Goal: Information Seeking & Learning: Learn about a topic

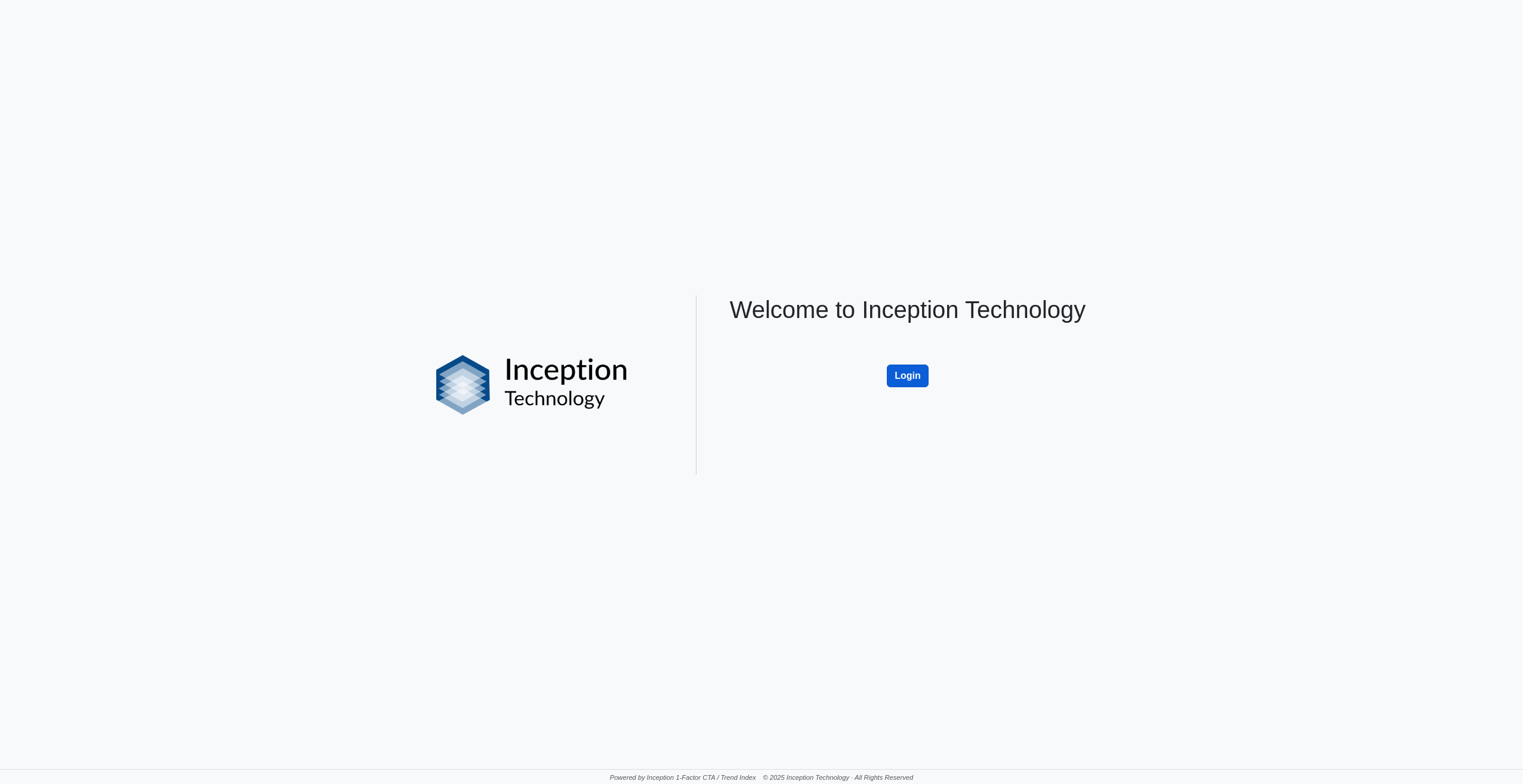
click at [915, 376] on button "Login" at bounding box center [907, 376] width 42 height 23
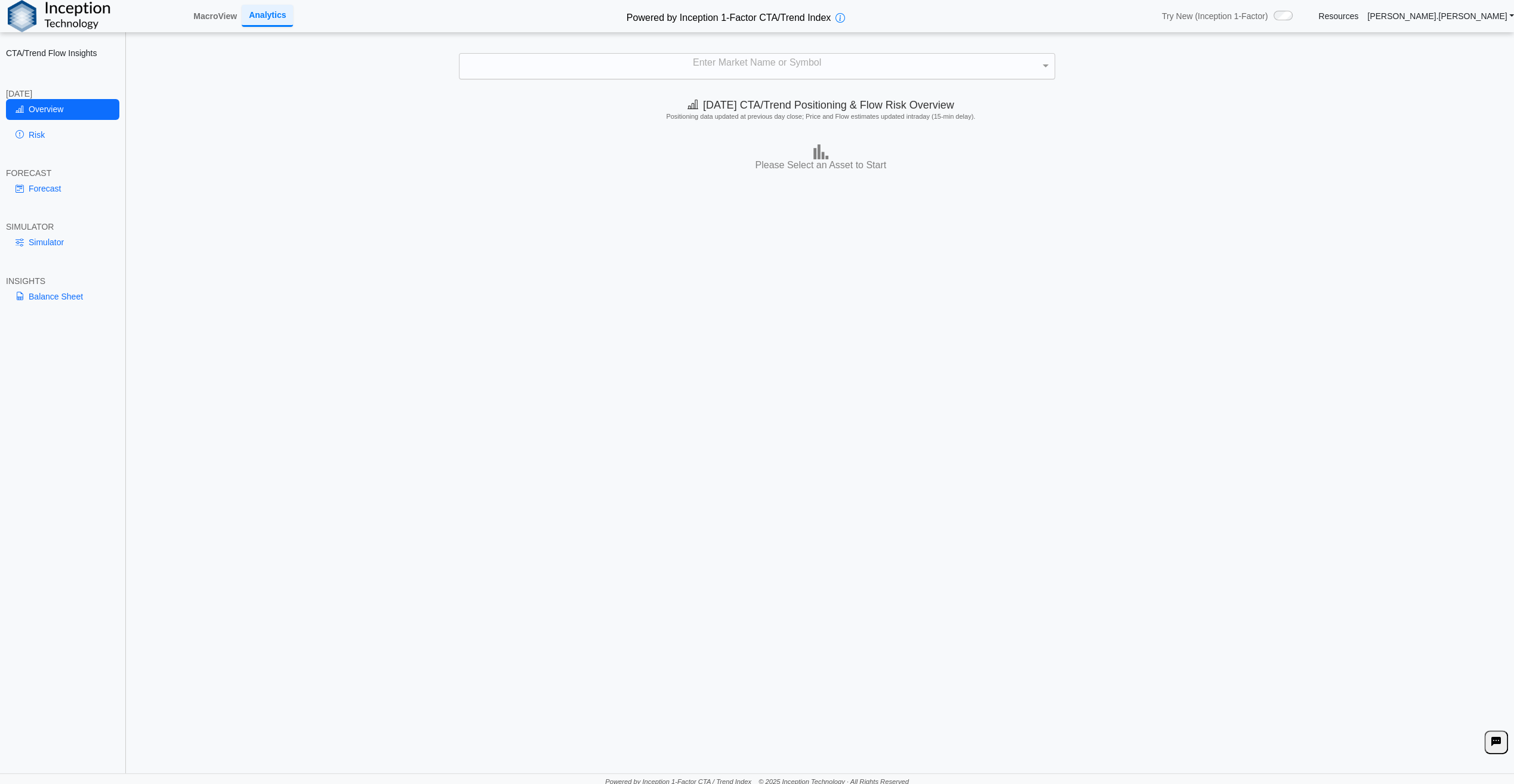
click at [774, 62] on div "Enter Market Name or Symbol" at bounding box center [756, 66] width 595 height 25
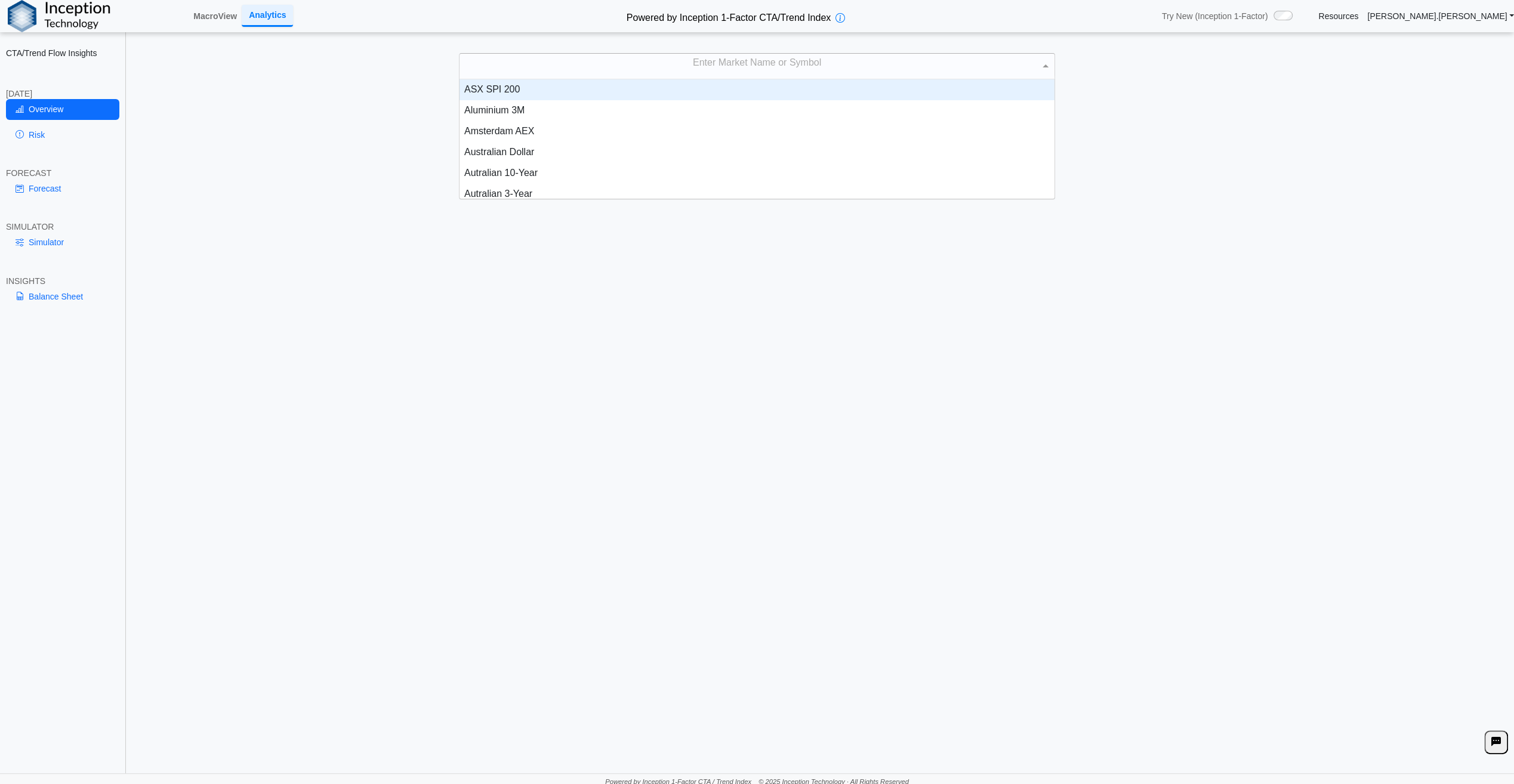
scroll to position [110, 586]
type input "***"
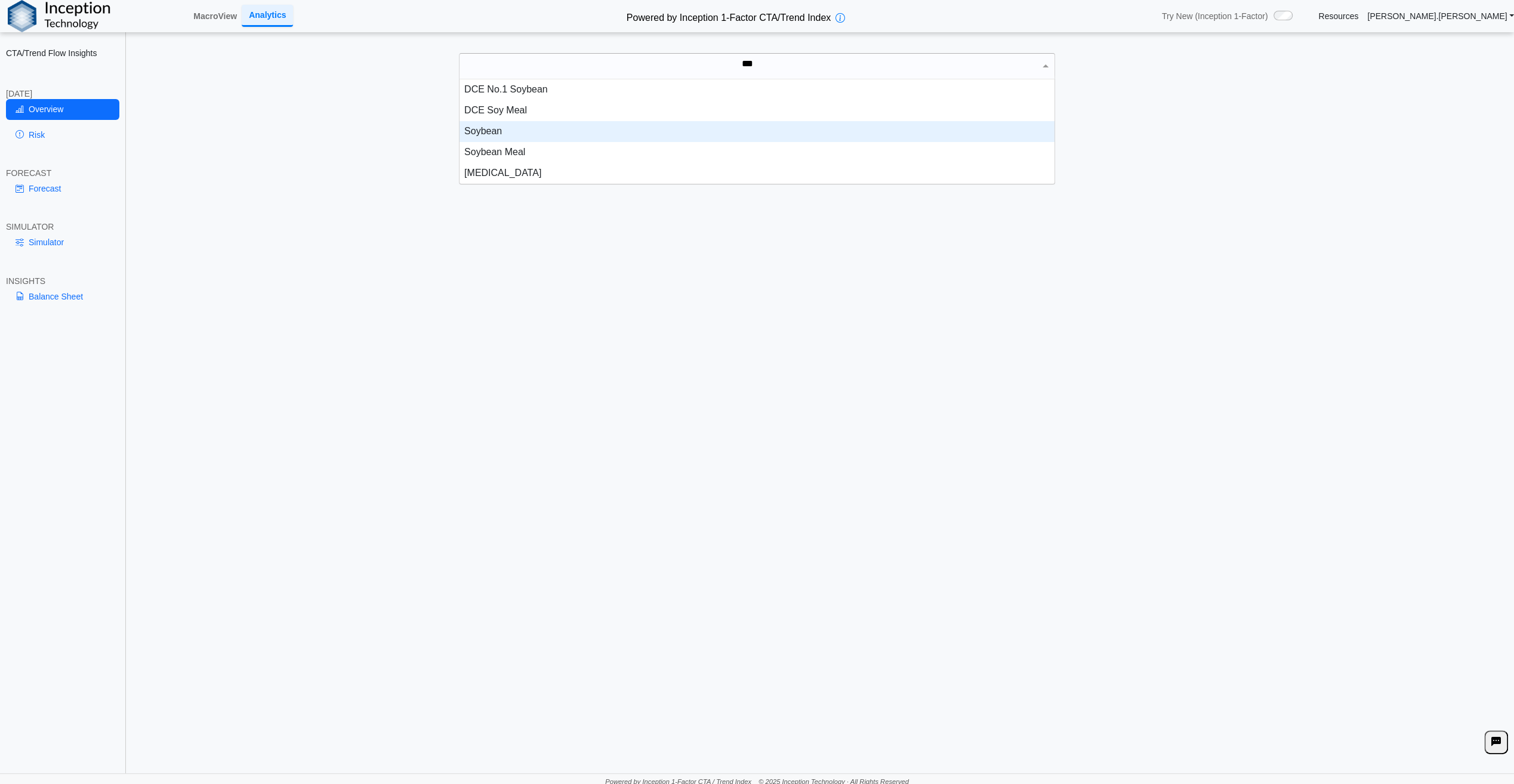
click at [484, 130] on div "Soybean" at bounding box center [756, 132] width 595 height 21
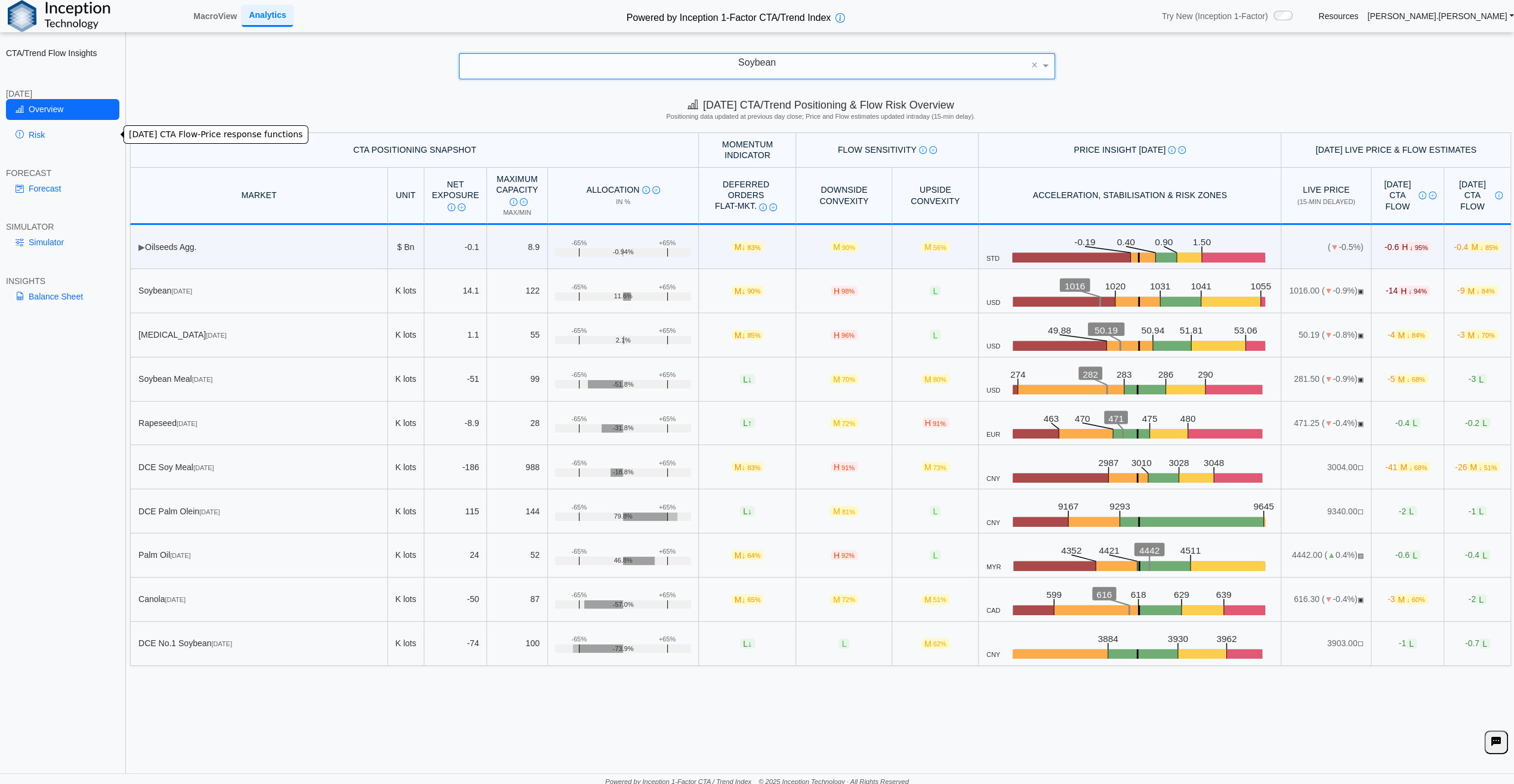
click at [37, 133] on link "Risk" at bounding box center [63, 134] width 113 height 20
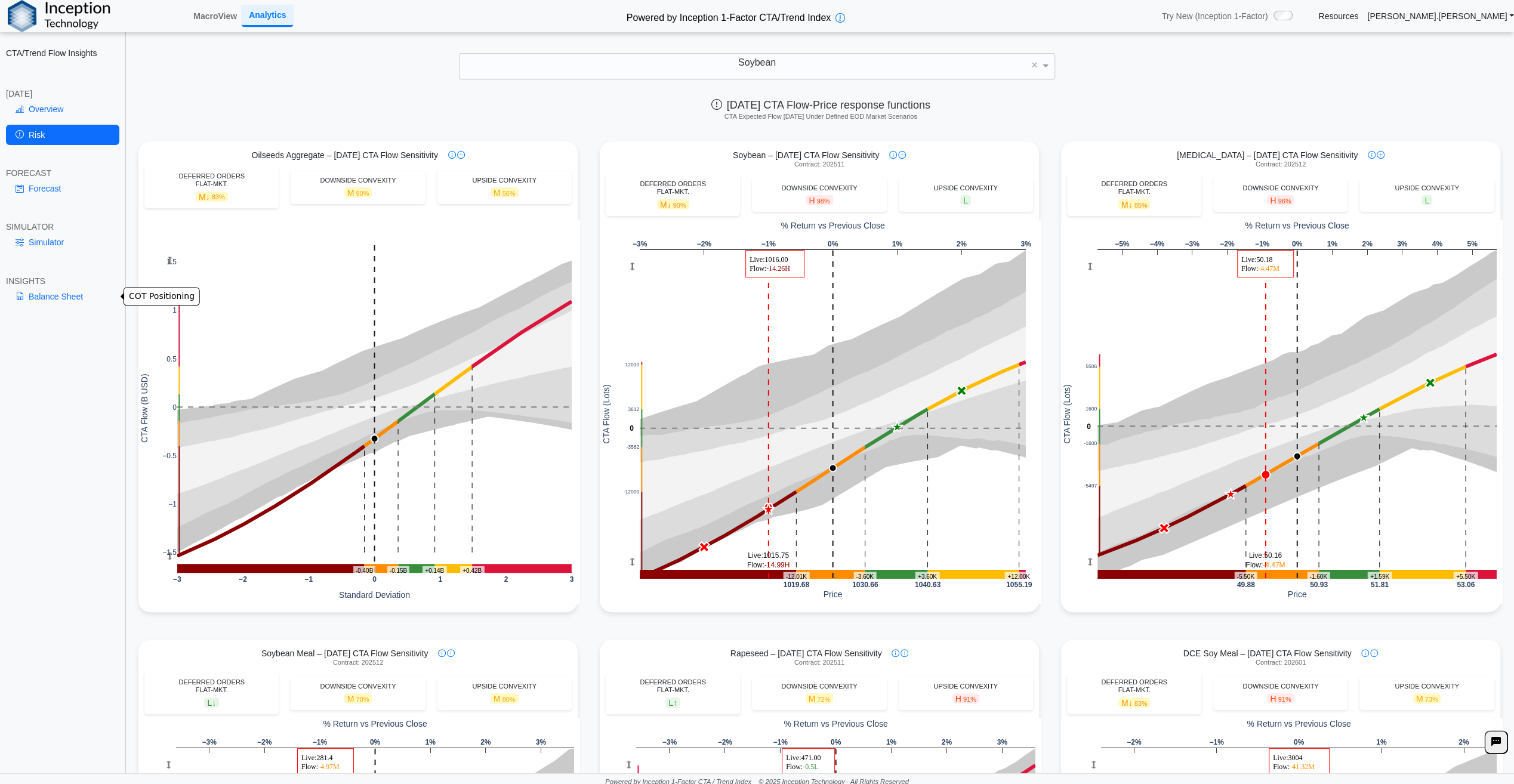
click at [53, 294] on link "Balance Sheet" at bounding box center [63, 296] width 113 height 20
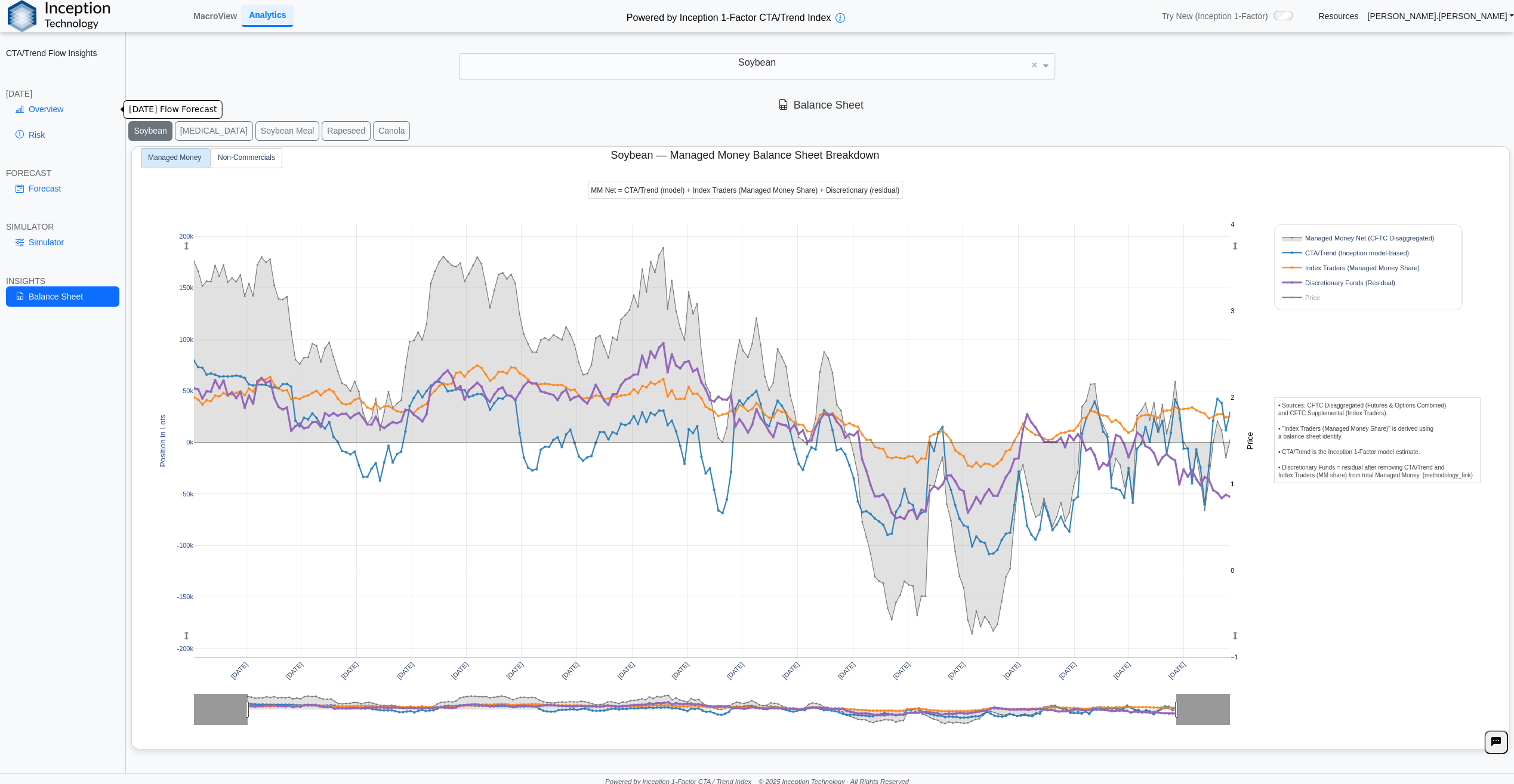
click at [53, 107] on link "Overview" at bounding box center [63, 109] width 113 height 20
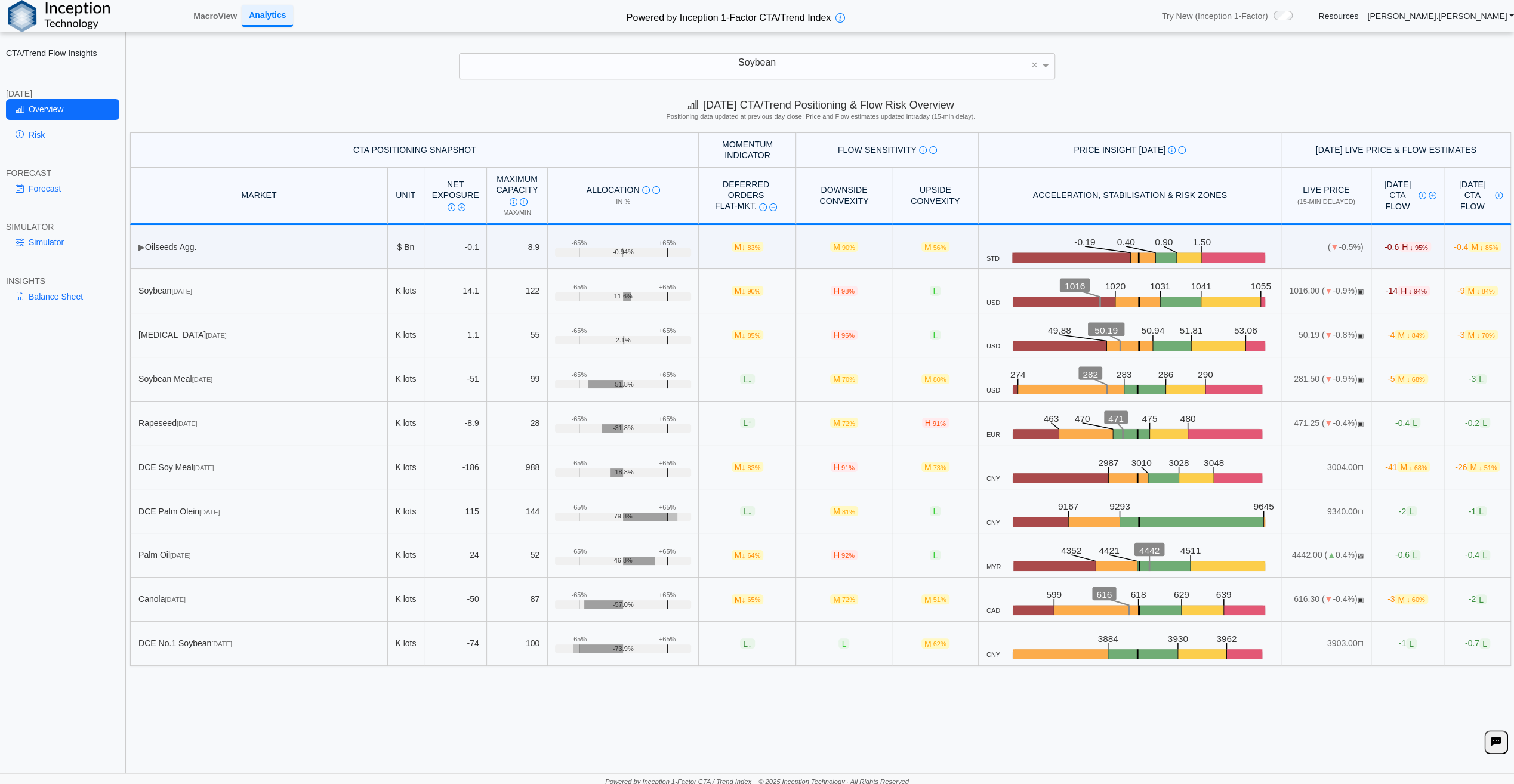
click at [784, 63] on div "Soybean" at bounding box center [756, 66] width 595 height 25
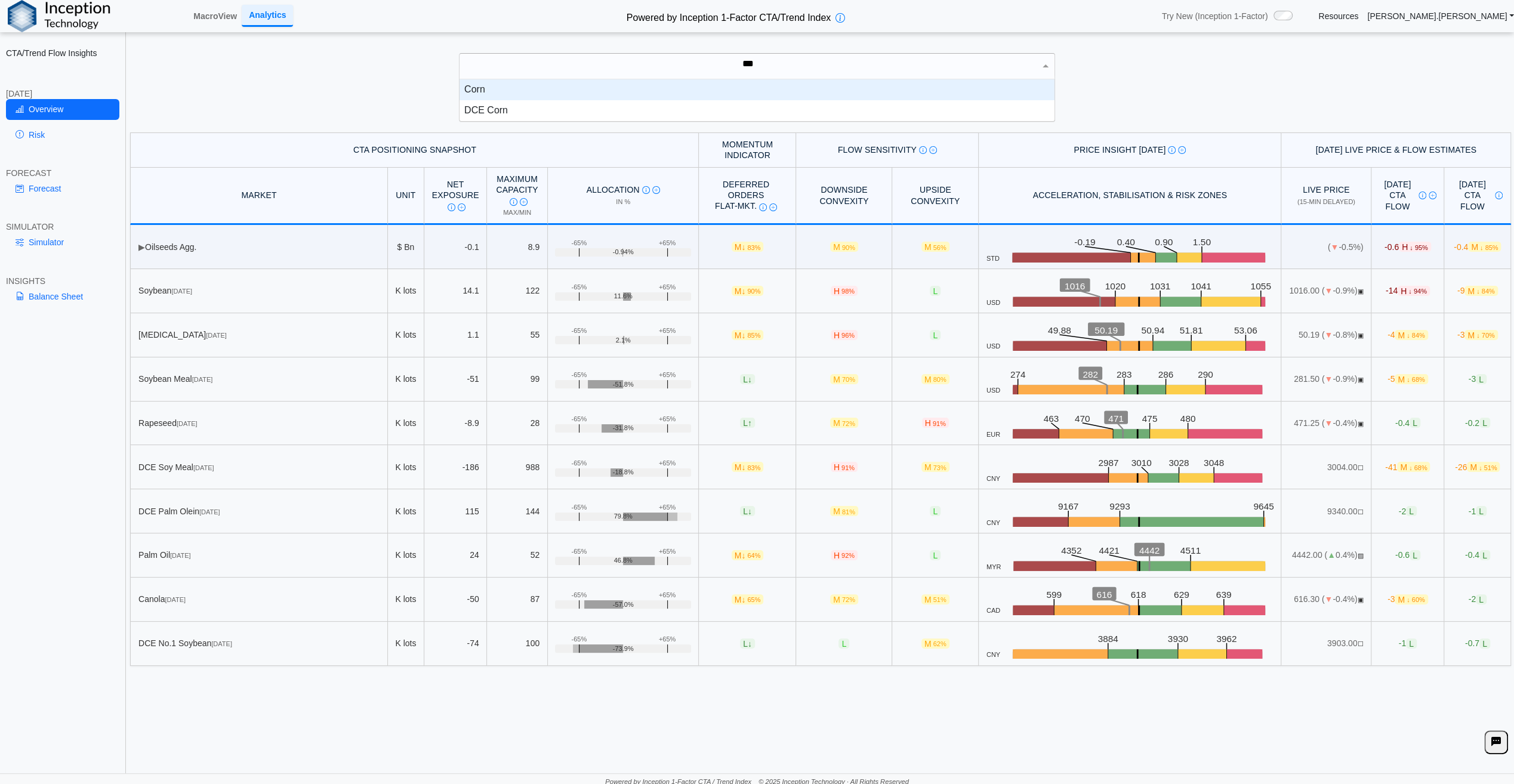
scroll to position [32, 586]
type input "****"
click at [476, 89] on div "Corn" at bounding box center [756, 90] width 595 height 21
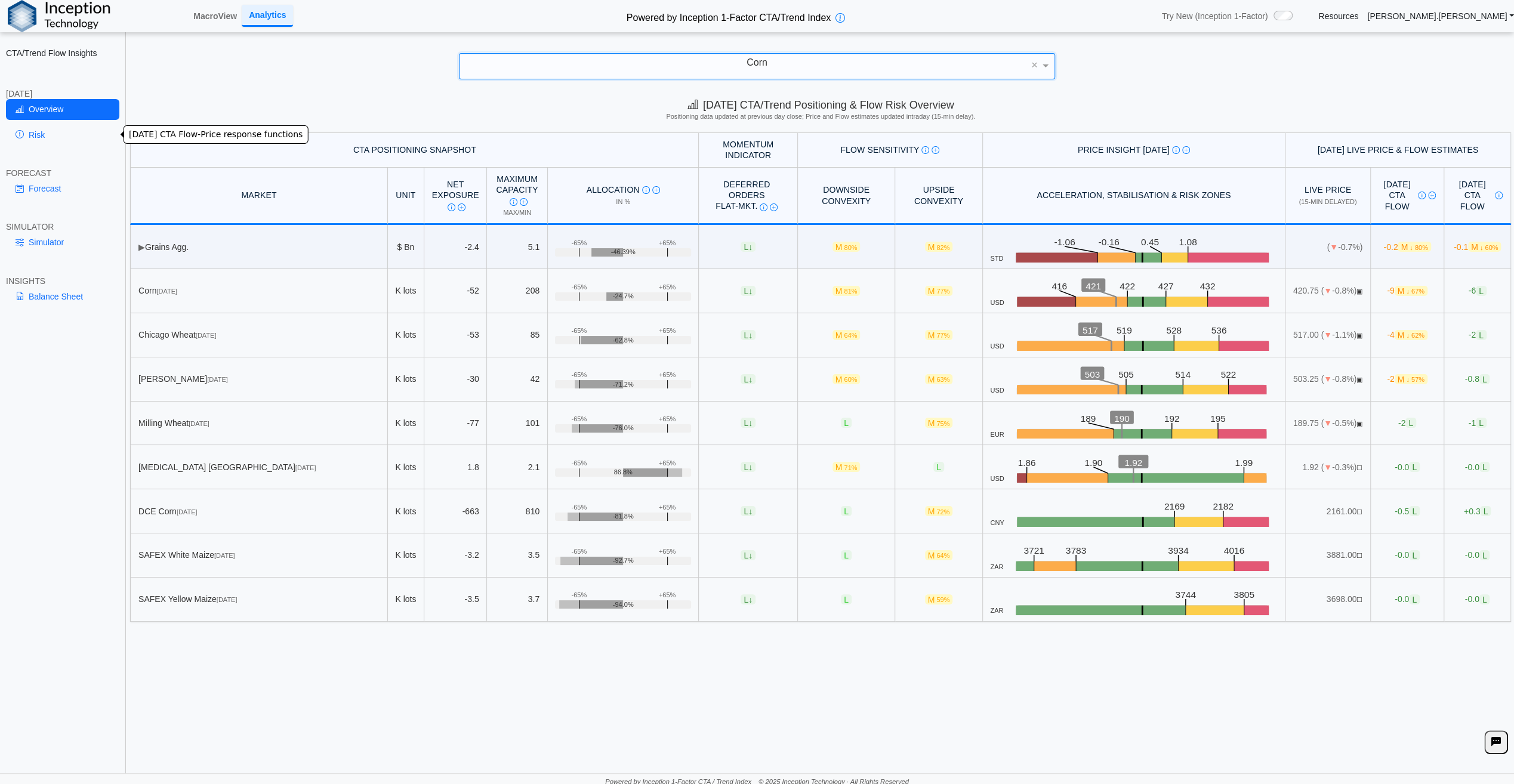
click at [48, 132] on link "Risk" at bounding box center [63, 134] width 113 height 20
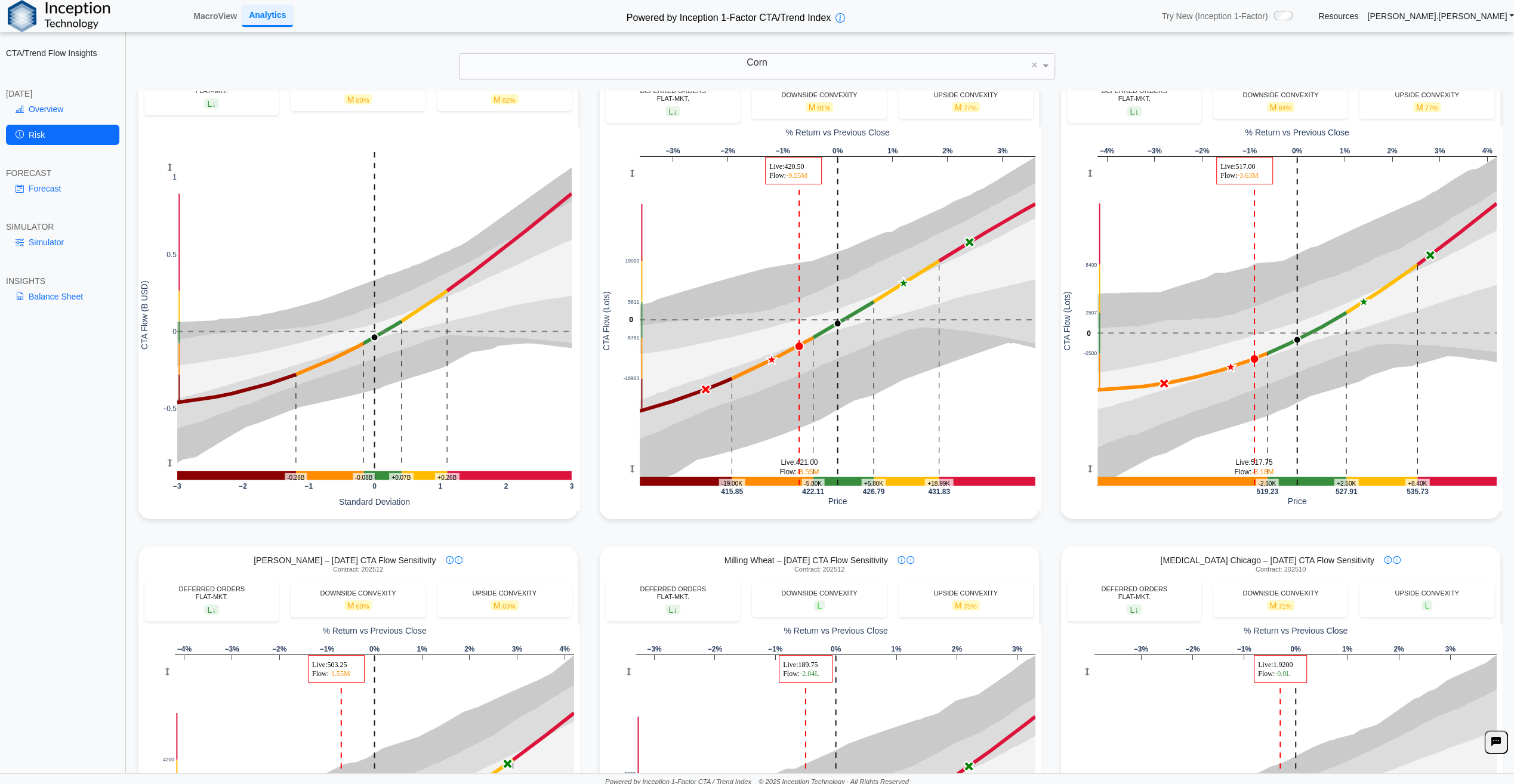
scroll to position [277, 0]
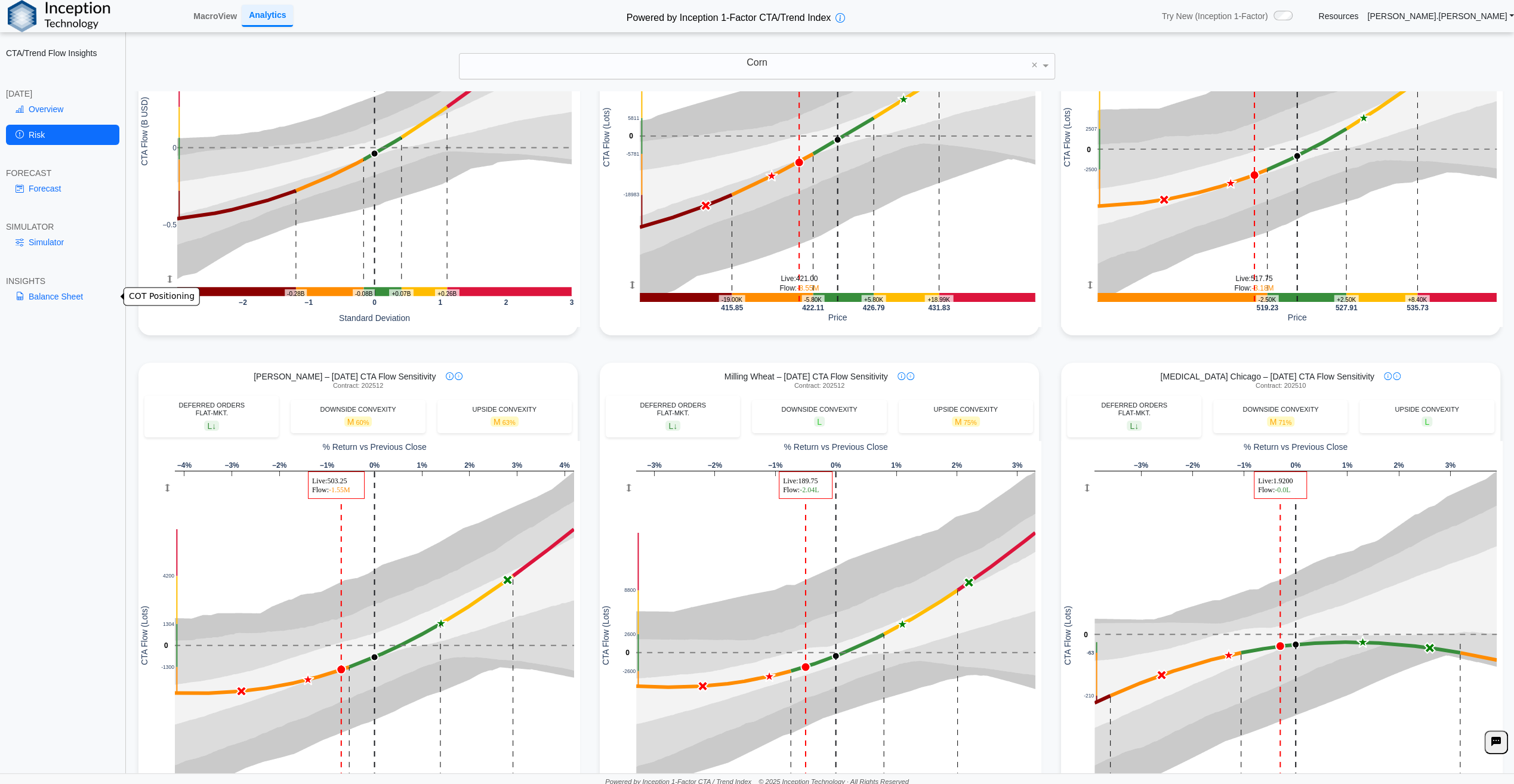
click at [46, 292] on link "Balance Sheet" at bounding box center [63, 296] width 113 height 20
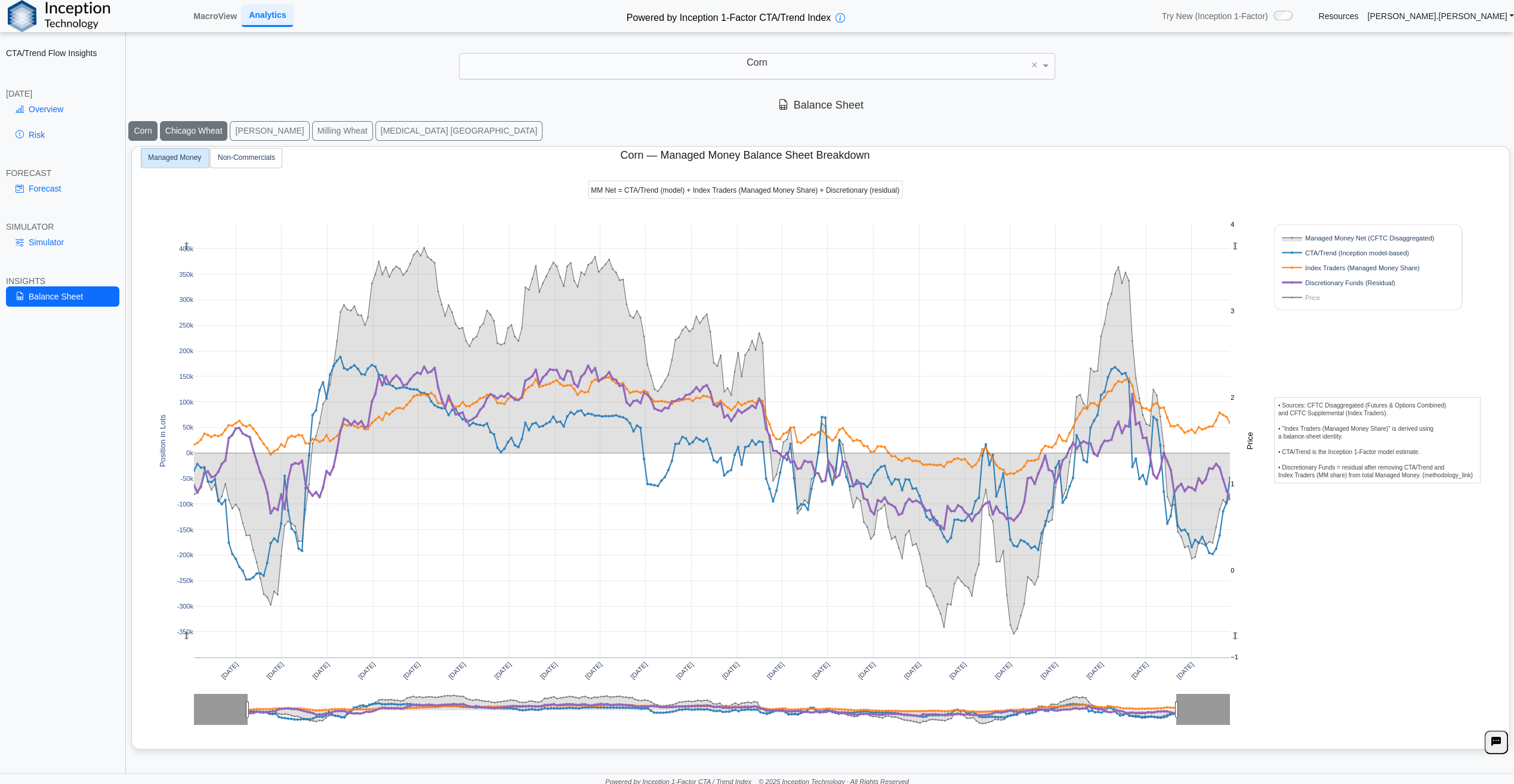
click at [181, 128] on button "Chicago Wheat" at bounding box center [194, 131] width 68 height 20
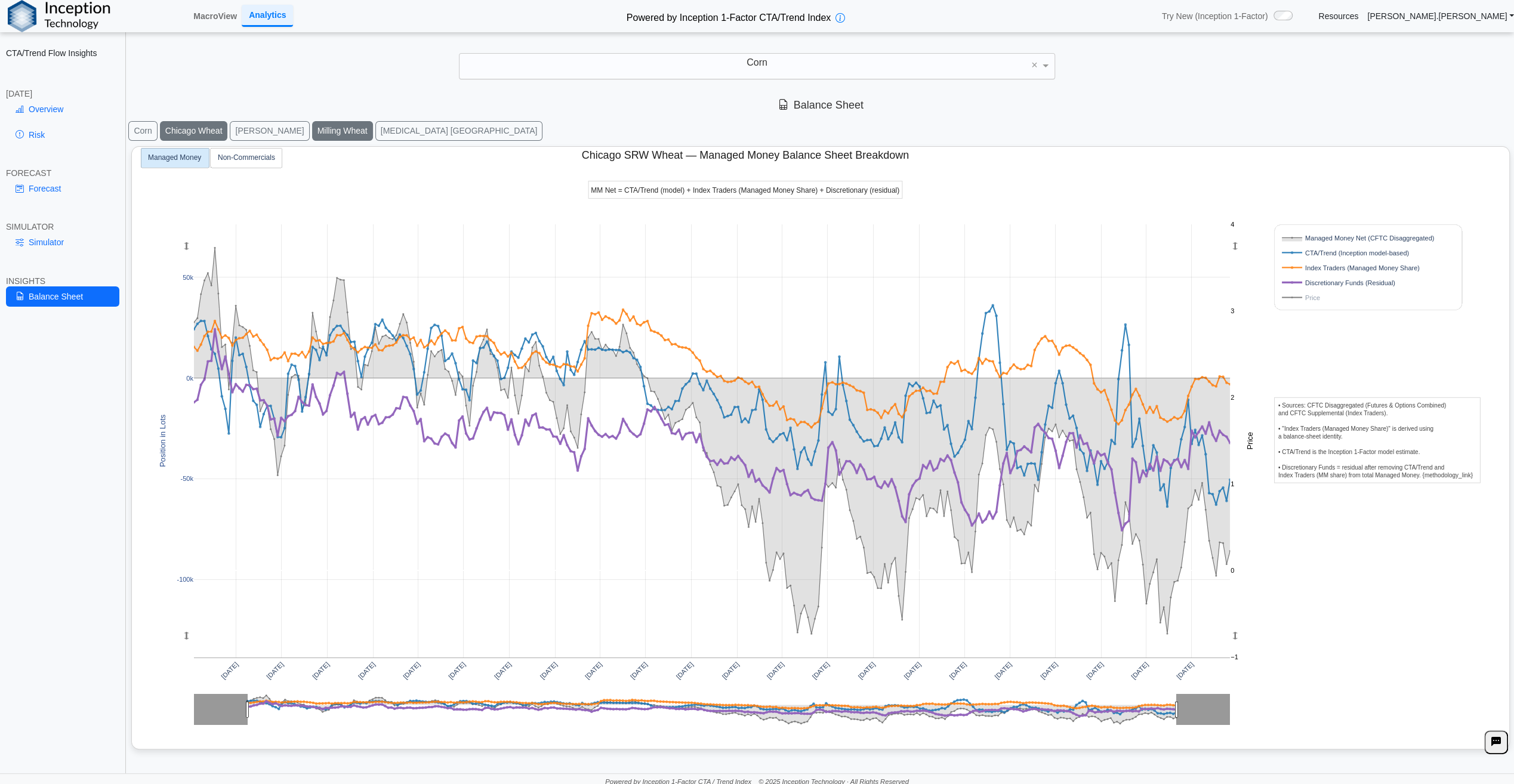
click at [312, 132] on button "Milling Wheat" at bounding box center [342, 131] width 61 height 20
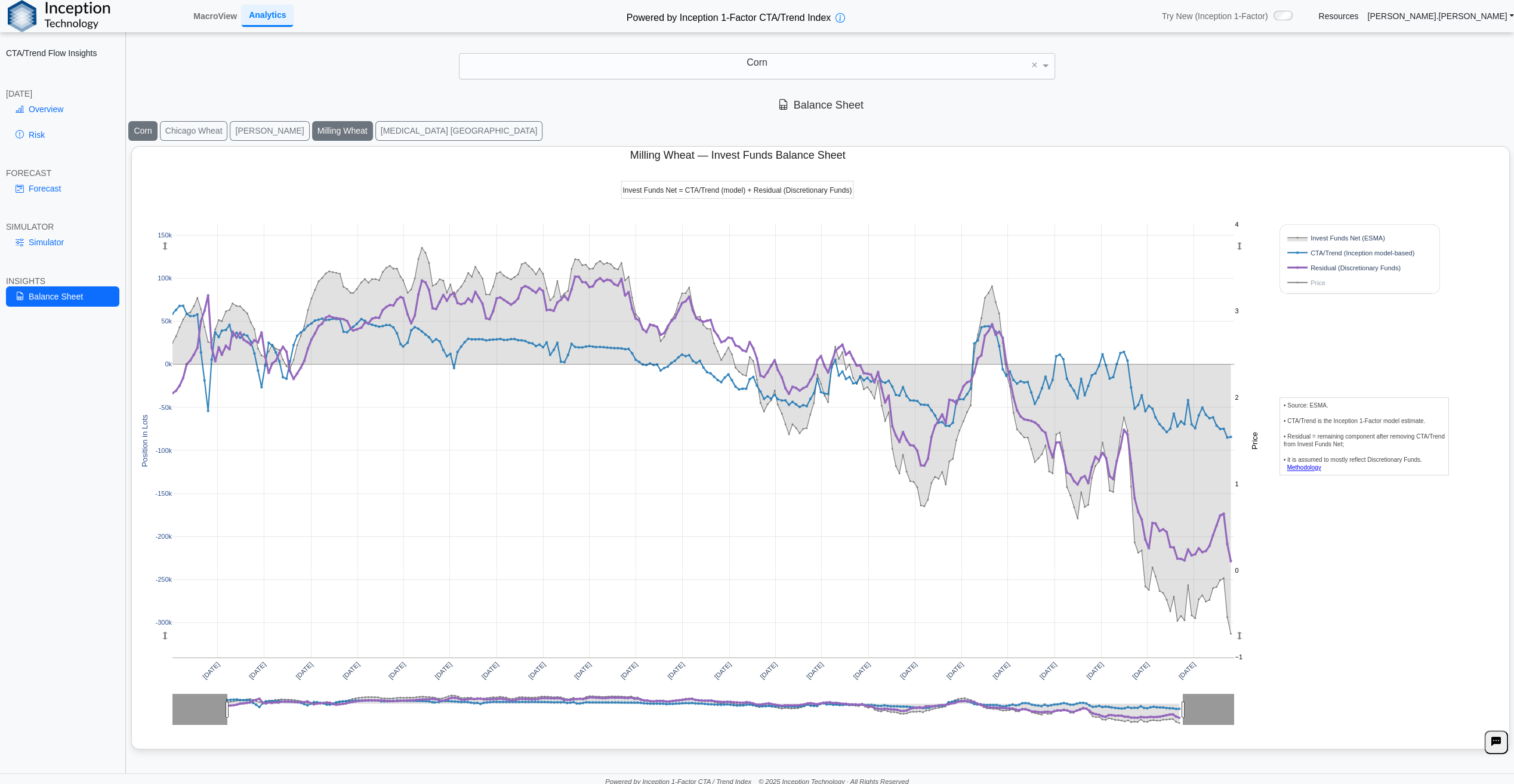
click at [141, 129] on button "Corn" at bounding box center [143, 131] width 29 height 20
